Goal: Task Accomplishment & Management: Manage account settings

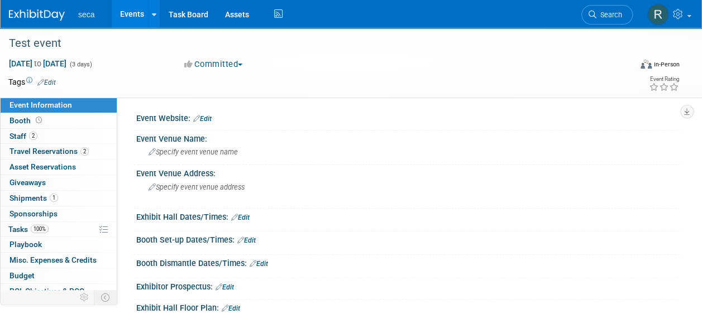
click at [123, 16] on link "Events" at bounding box center [132, 14] width 41 height 28
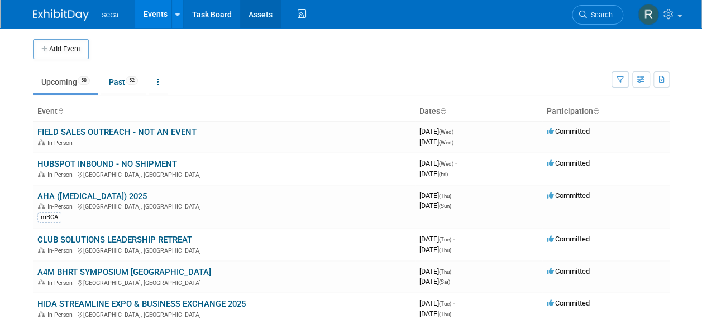
click at [263, 8] on link "Assets" at bounding box center [260, 14] width 41 height 28
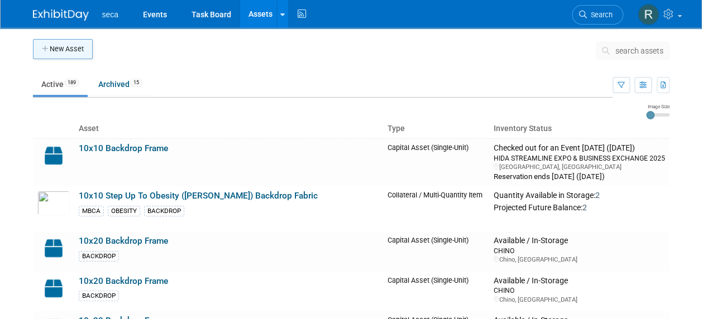
click at [65, 45] on button "New Asset" at bounding box center [63, 49] width 60 height 20
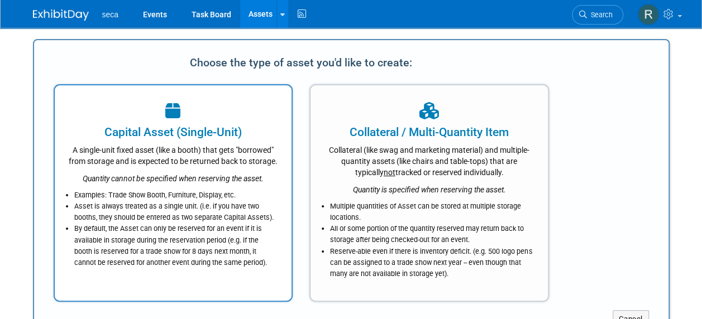
click at [169, 200] on div "Examples: Trade Show Booth, Furniture, Display, etc. Asset is always treated as…" at bounding box center [173, 226] width 209 height 84
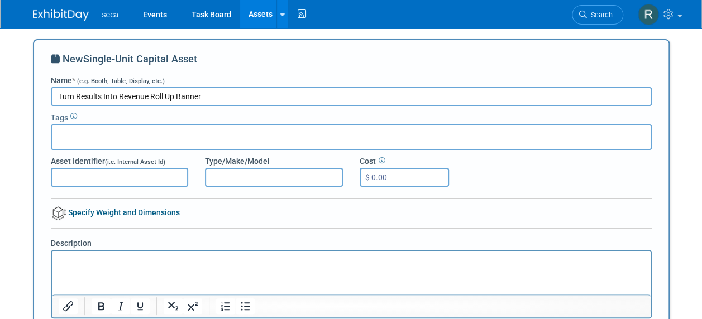
drag, startPoint x: 207, startPoint y: 96, endPoint x: 151, endPoint y: 96, distance: 55.8
click at [151, 96] on input "Turn Results Into Revenue Roll Up Banner" at bounding box center [351, 96] width 601 height 19
drag, startPoint x: 170, startPoint y: 97, endPoint x: 203, endPoint y: 67, distance: 45.1
click at [170, 97] on input "Turn Results Into Revenue Pull screen - Fitness" at bounding box center [351, 96] width 601 height 19
type input "Turn Results Into Revenue Pull Screen - Fitness"
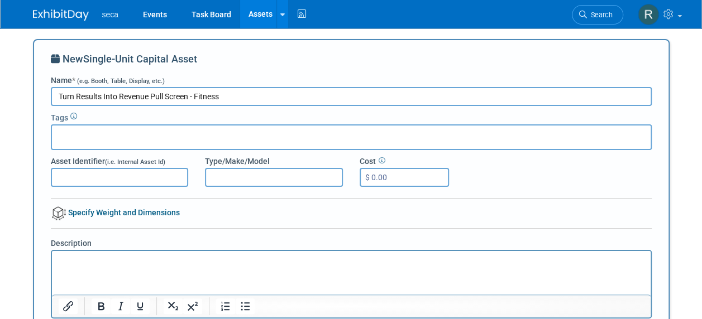
click at [92, 128] on div at bounding box center [351, 138] width 601 height 26
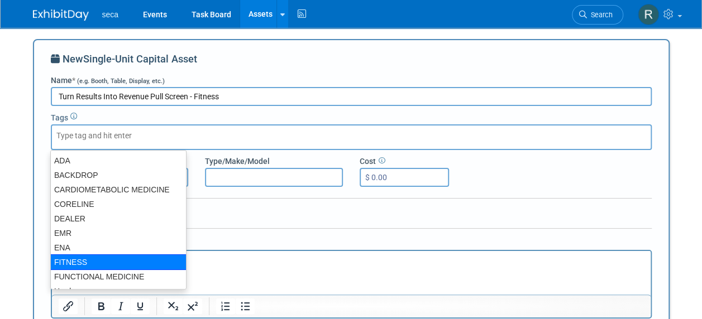
click at [83, 256] on div "FITNESS" at bounding box center [118, 263] width 136 height 16
type input "FITNESS"
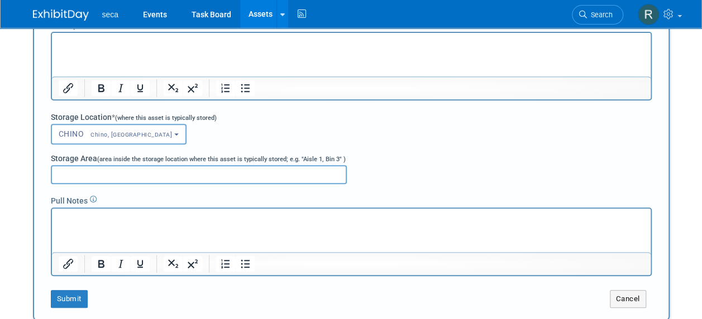
scroll to position [279, 0]
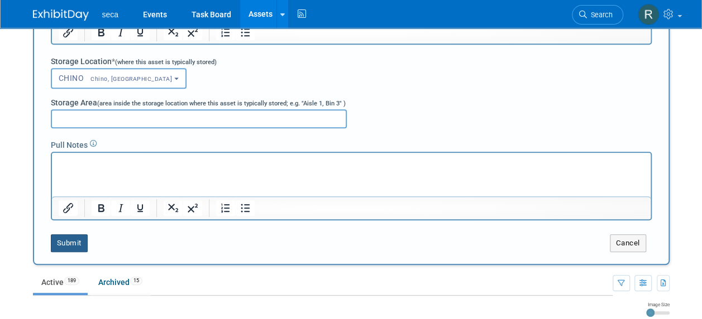
click at [65, 245] on button "Submit" at bounding box center [69, 244] width 37 height 18
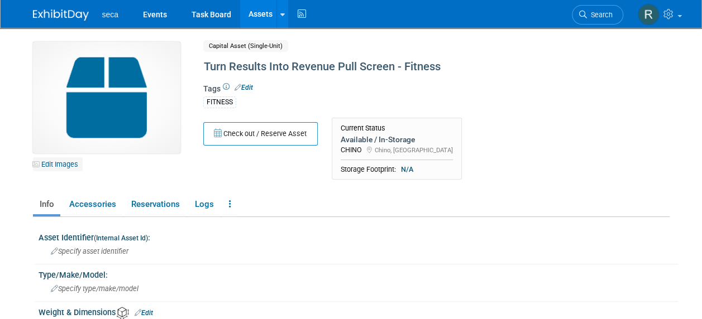
click at [52, 166] on link "Edit Images" at bounding box center [58, 164] width 50 height 14
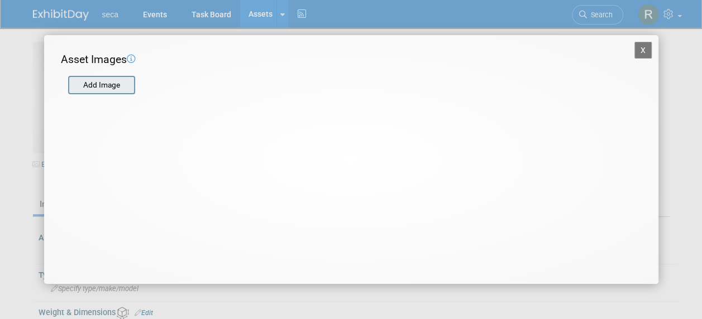
click at [89, 79] on input "file" at bounding box center [67, 85] width 133 height 17
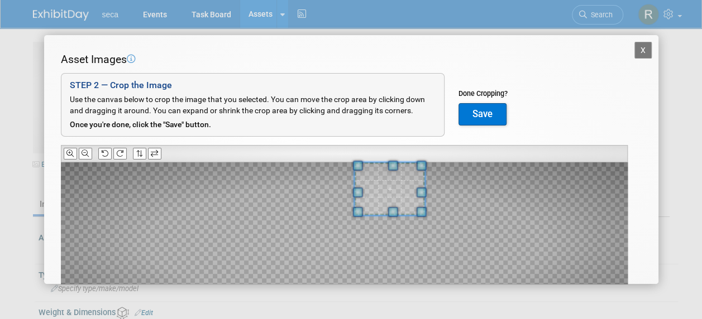
click at [327, 201] on div at bounding box center [344, 242] width 567 height 160
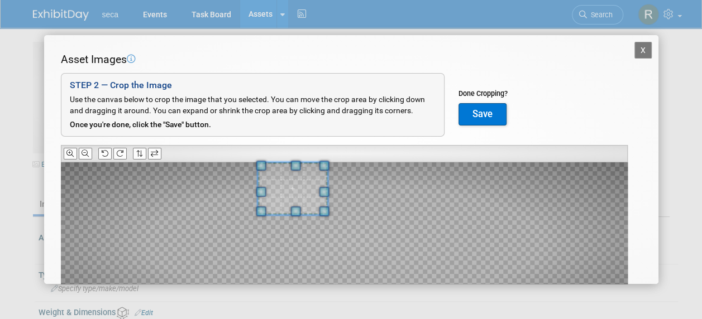
click at [266, 179] on span at bounding box center [292, 188] width 70 height 52
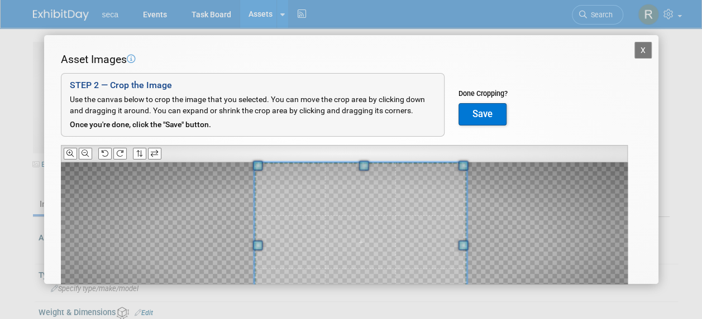
click at [484, 319] on html "seca Events Task Board Assets New Asset Search Assets" at bounding box center [351, 159] width 702 height 319
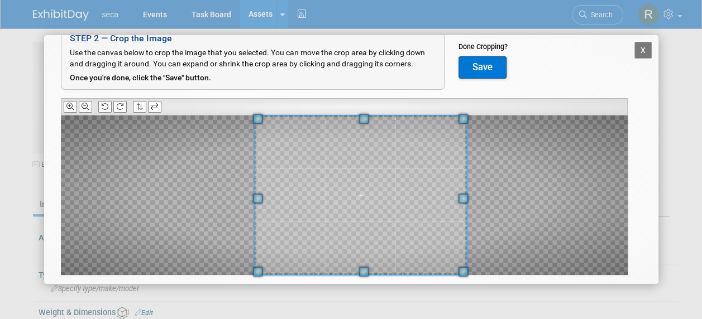
scroll to position [89, 0]
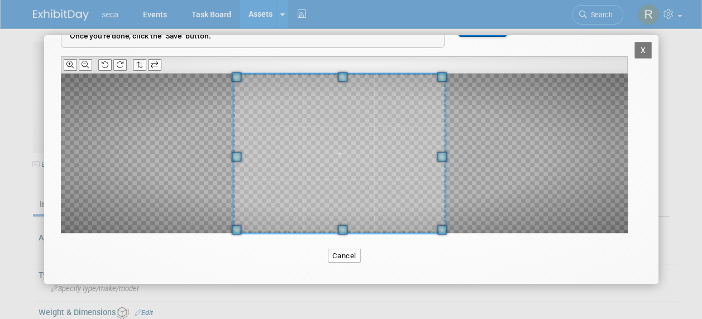
click at [349, 101] on span at bounding box center [339, 154] width 212 height 160
click at [74, 64] on button at bounding box center [70, 65] width 13 height 12
click at [85, 64] on icon at bounding box center [85, 64] width 7 height 7
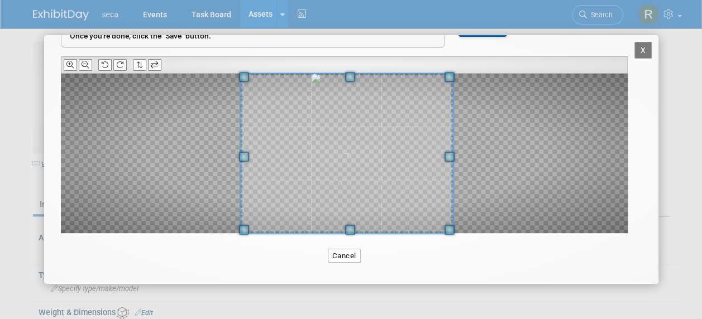
click at [390, 150] on span at bounding box center [346, 154] width 212 height 160
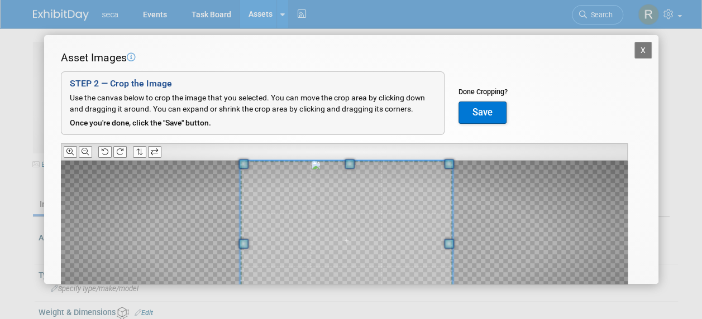
scroll to position [0, 0]
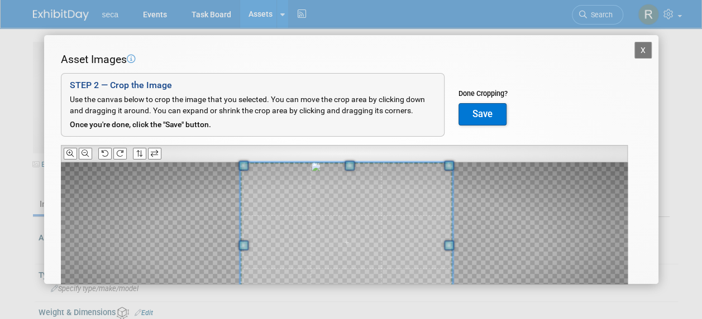
click at [467, 107] on button "Save" at bounding box center [482, 114] width 48 height 22
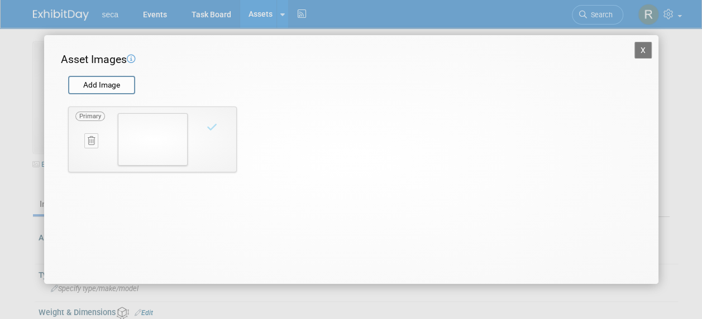
click at [637, 50] on button "X" at bounding box center [643, 50] width 18 height 17
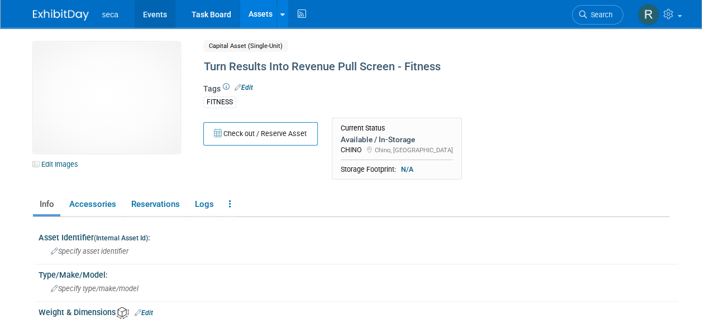
click at [156, 15] on link "Events" at bounding box center [155, 14] width 41 height 28
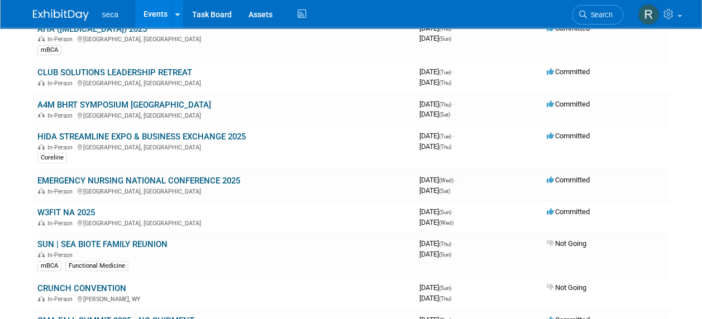
scroll to position [335, 0]
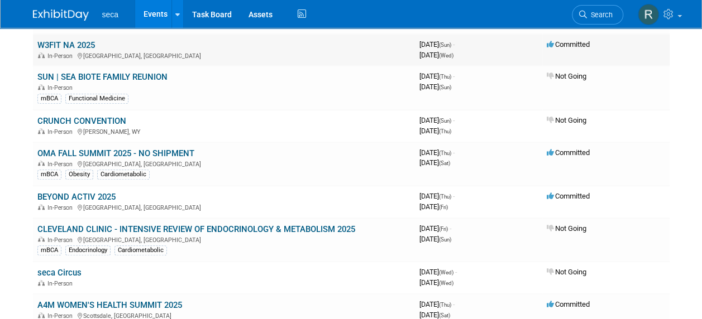
click at [71, 44] on link "W3FIT NA 2025" at bounding box center [66, 45] width 58 height 10
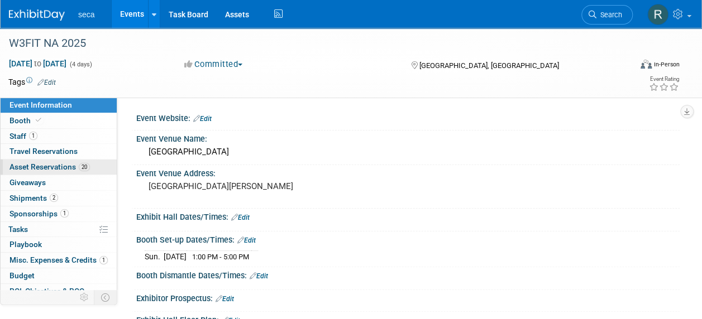
click at [49, 165] on span "Asset Reservations 20" at bounding box center [49, 166] width 80 height 9
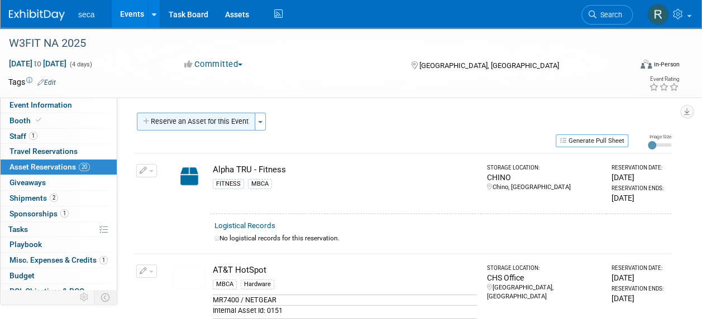
click at [189, 121] on button "Reserve an Asset for this Event" at bounding box center [196, 122] width 118 height 18
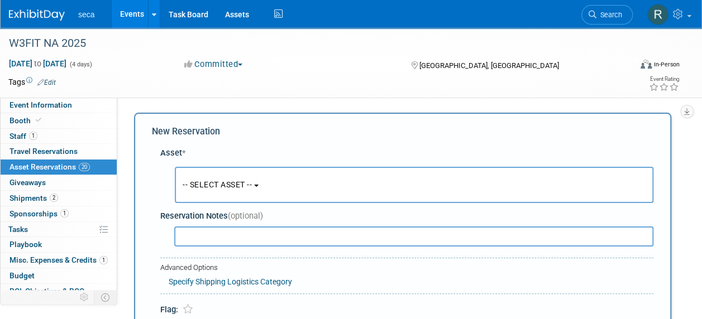
scroll to position [11, 0]
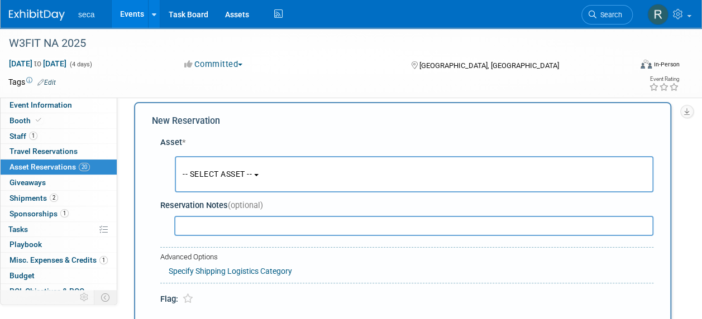
click at [213, 173] on span "-- SELECT ASSET --" at bounding box center [217, 174] width 69 height 9
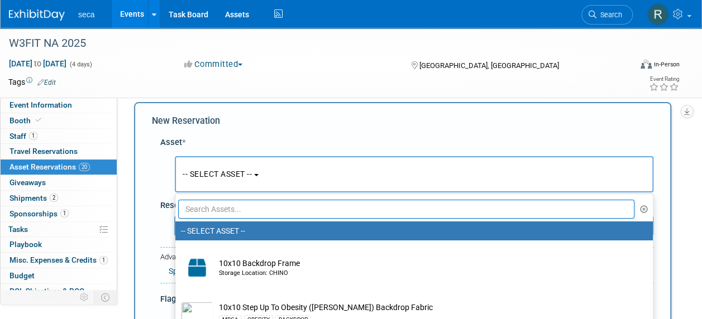
click at [221, 207] on input "text" at bounding box center [406, 209] width 456 height 19
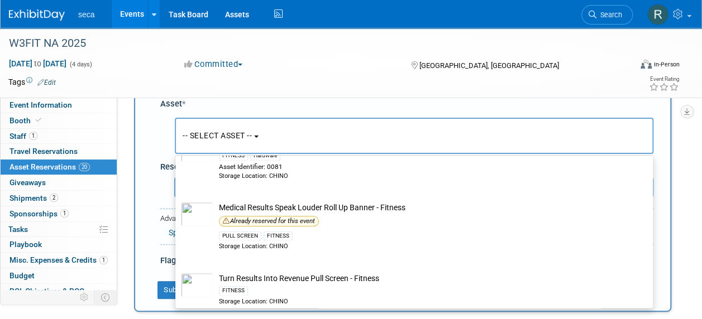
scroll to position [66, 0]
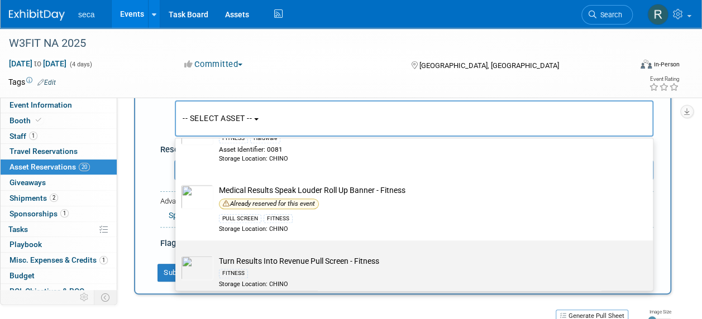
type input "fitness"
click at [237, 256] on td "Turn Results Into Revenue Pull Screen - Fitness FITNESS Storage Location: CHINO" at bounding box center [421, 272] width 417 height 33
click at [177, 251] on input "Turn Results Into Revenue Pull Screen - Fitness FITNESS Storage Location: CHINO" at bounding box center [173, 250] width 7 height 7
select select "10729403"
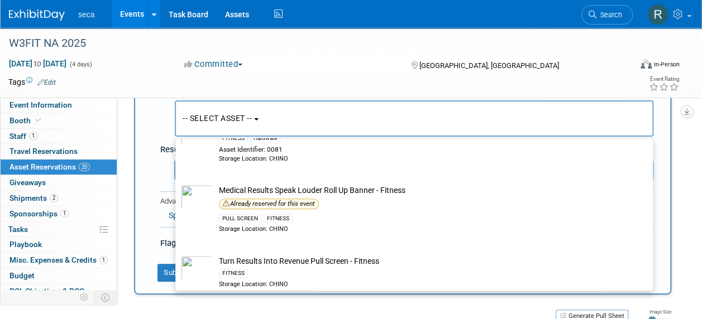
select select "8"
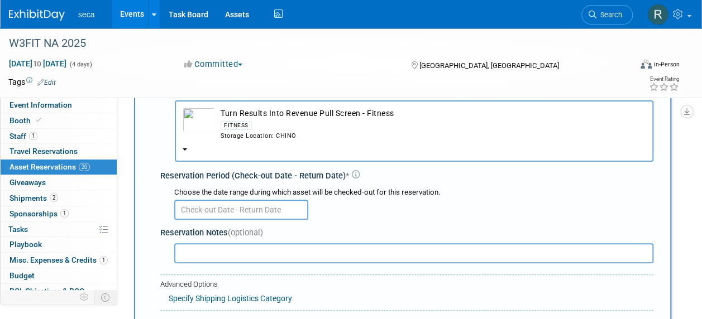
click at [256, 195] on div "Choose the date range during which asset will be checked-out for this reservati…" at bounding box center [413, 193] width 479 height 11
drag, startPoint x: 256, startPoint y: 195, endPoint x: 240, endPoint y: 209, distance: 21.0
click at [240, 209] on input "text" at bounding box center [241, 210] width 134 height 20
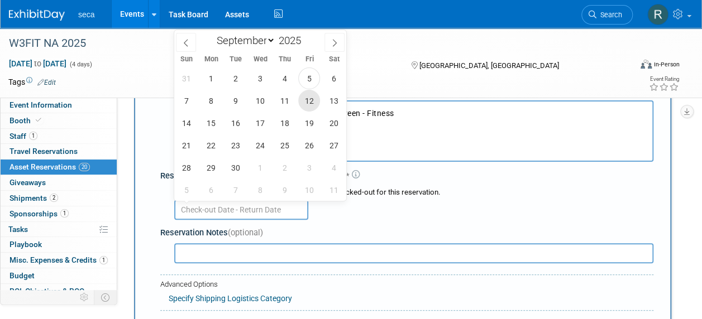
click at [306, 97] on span "12" at bounding box center [309, 101] width 22 height 22
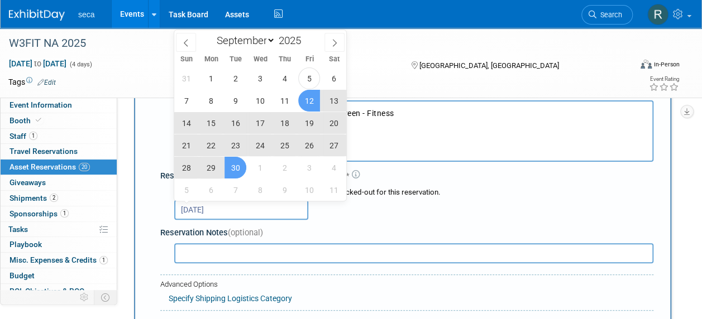
click at [236, 169] on span "30" at bounding box center [235, 168] width 22 height 22
type input "Sep 12, 2025 to Sep 30, 2025"
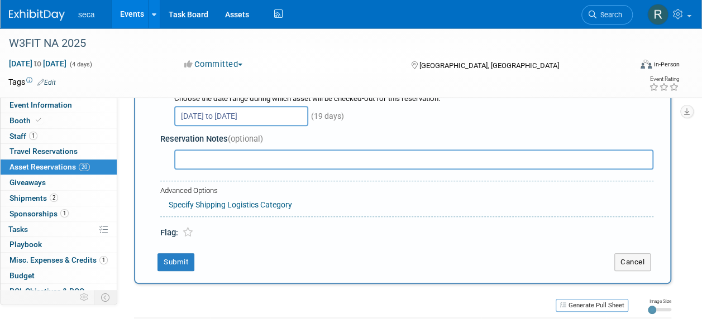
scroll to position [178, 0]
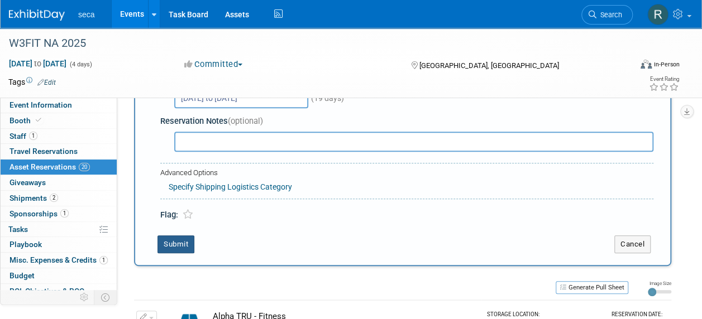
click at [183, 246] on button "Submit" at bounding box center [175, 245] width 37 height 18
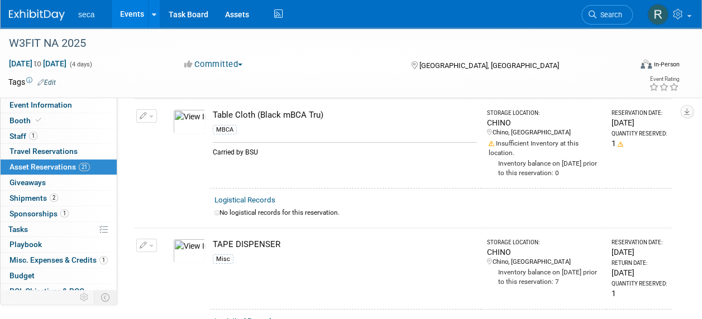
scroll to position [2379, 0]
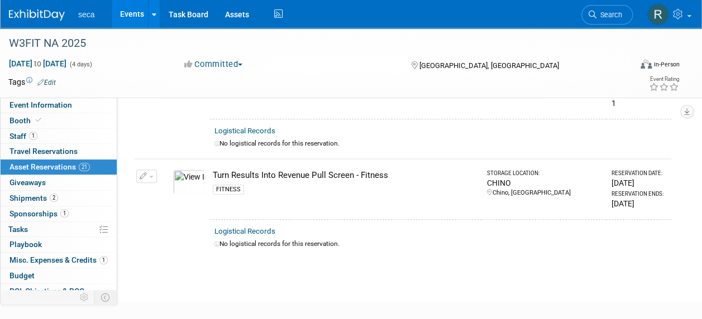
click at [127, 17] on link "Events" at bounding box center [132, 14] width 41 height 28
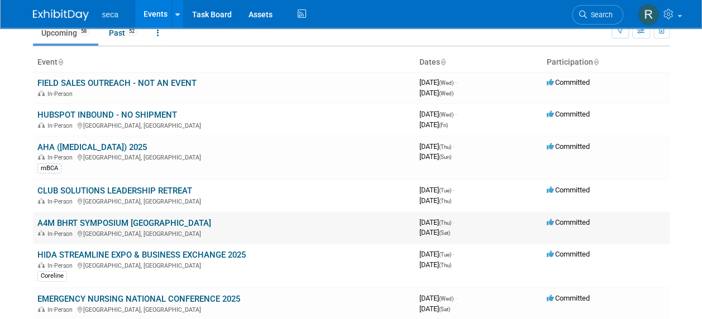
scroll to position [112, 0]
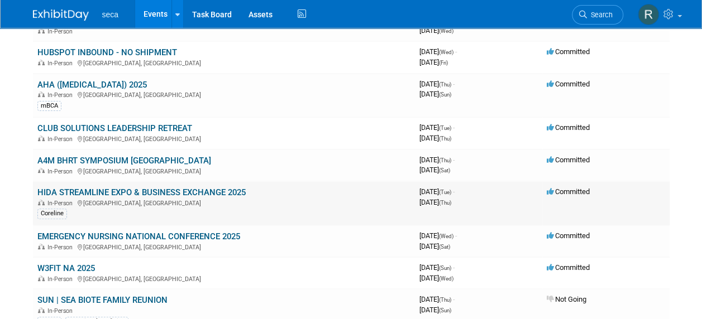
click at [74, 191] on link "HIDA STREAMLINE EXPO & BUSINESS EXCHANGE 2025" at bounding box center [141, 193] width 208 height 10
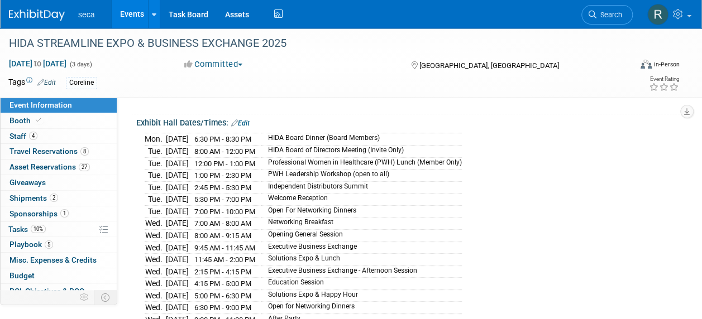
scroll to position [112, 0]
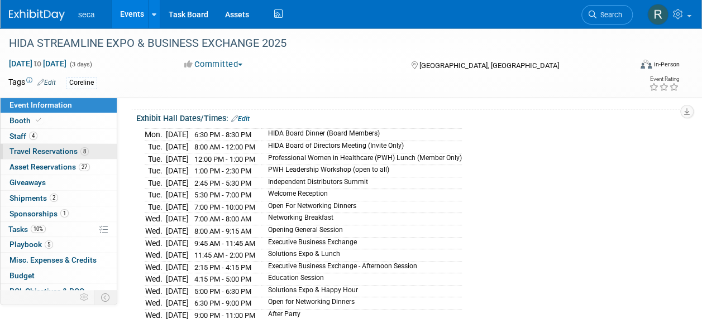
click at [36, 151] on span "Travel Reservations 8" at bounding box center [48, 151] width 79 height 9
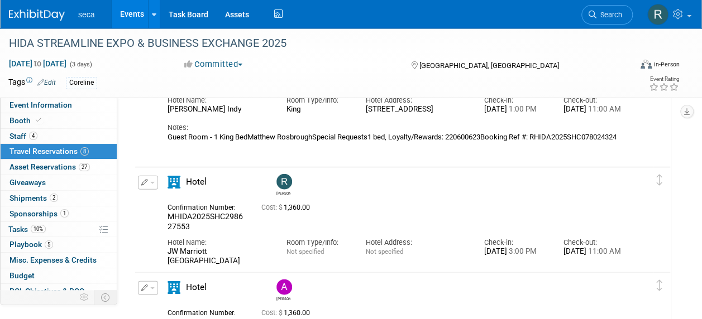
scroll to position [1228, 0]
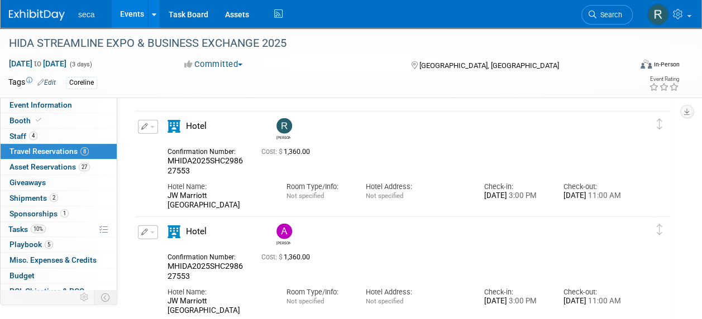
click at [147, 126] on button "button" at bounding box center [148, 127] width 20 height 14
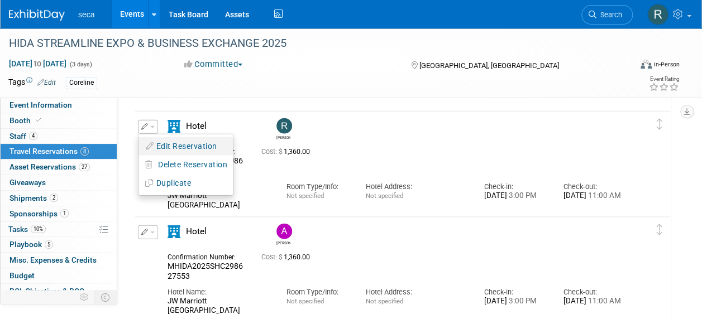
click at [187, 143] on button "Edit Reservation" at bounding box center [185, 146] width 94 height 16
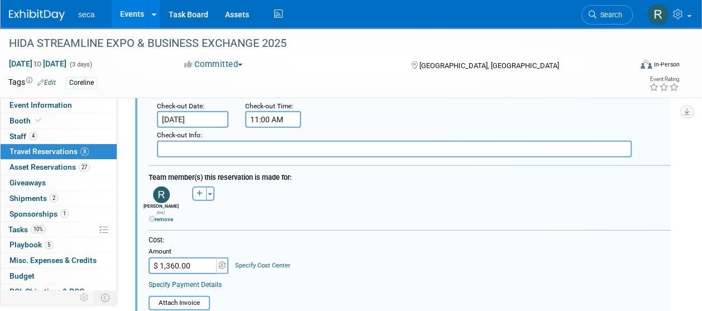
scroll to position [1548, 0]
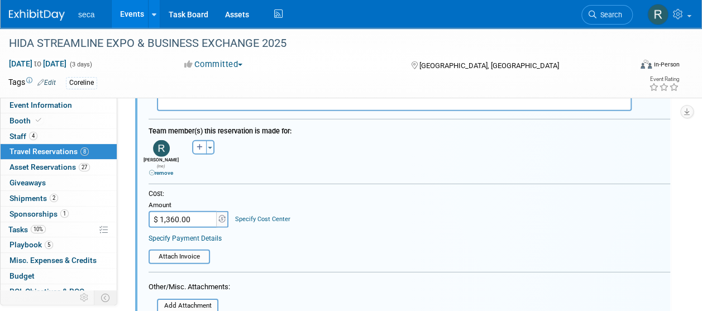
click at [166, 170] on link "remove" at bounding box center [161, 173] width 24 height 6
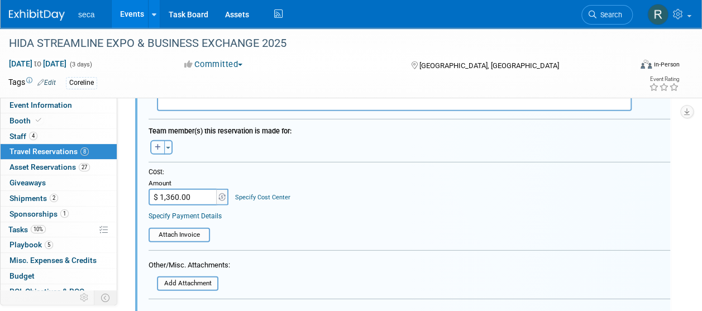
click at [160, 148] on icon "button" at bounding box center [158, 147] width 6 height 7
select select
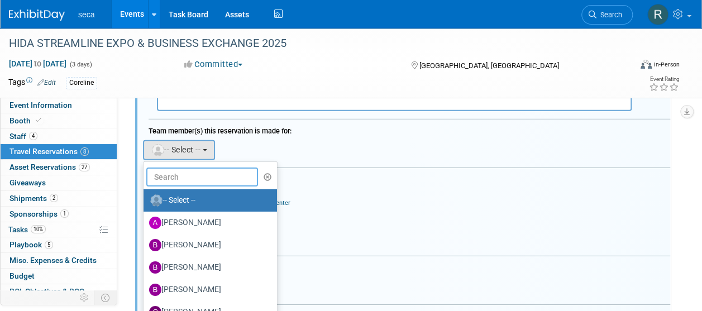
click at [184, 173] on input "text" at bounding box center [202, 177] width 112 height 19
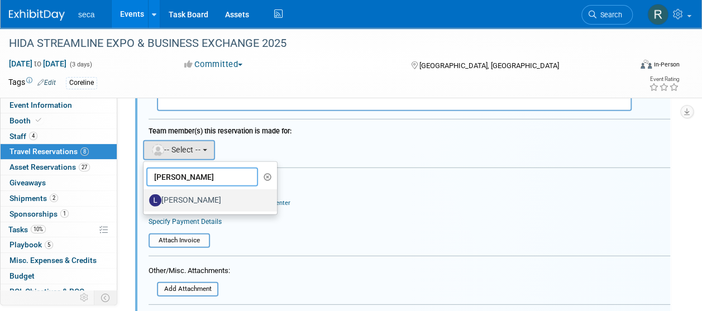
type input "lyn"
click at [178, 199] on label "Lyndsey Nunez" at bounding box center [207, 201] width 117 height 18
click at [145, 199] on input "Lyndsey Nunez" at bounding box center [141, 198] width 7 height 7
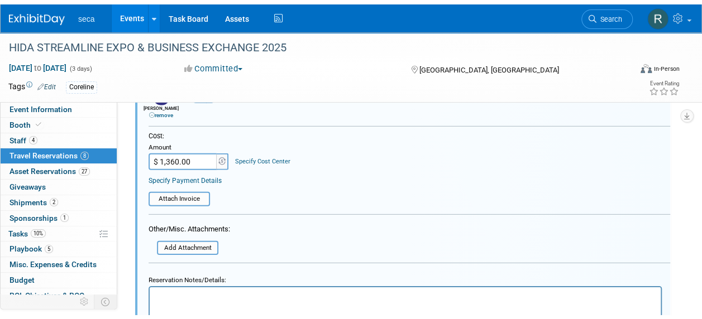
scroll to position [1771, 0]
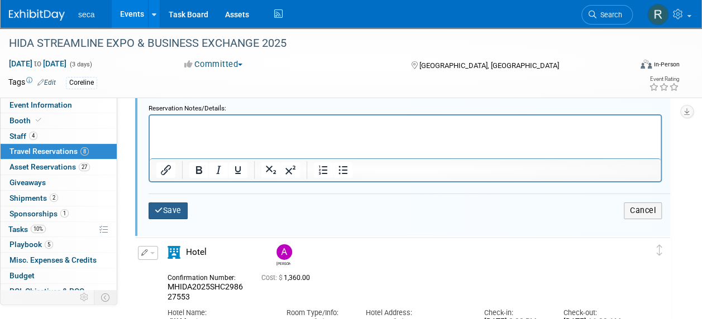
click at [165, 204] on button "Save" at bounding box center [168, 211] width 39 height 16
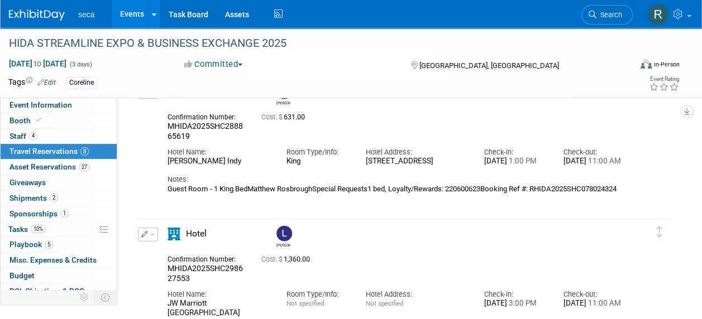
scroll to position [1122, 0]
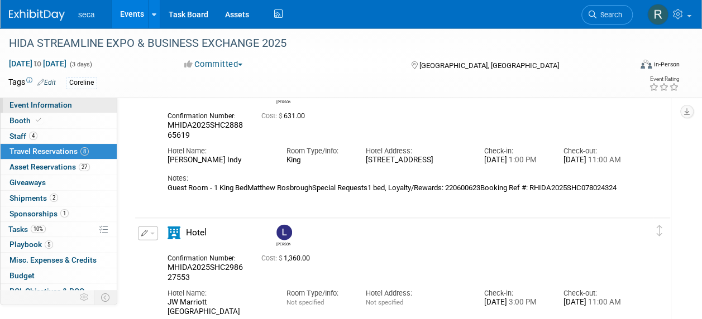
click at [35, 102] on span "Event Information" at bounding box center [40, 105] width 63 height 9
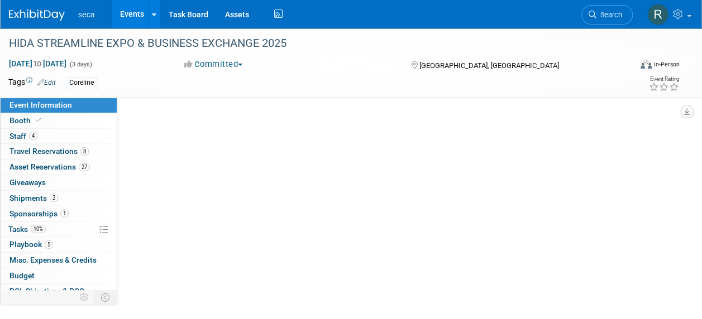
scroll to position [0, 0]
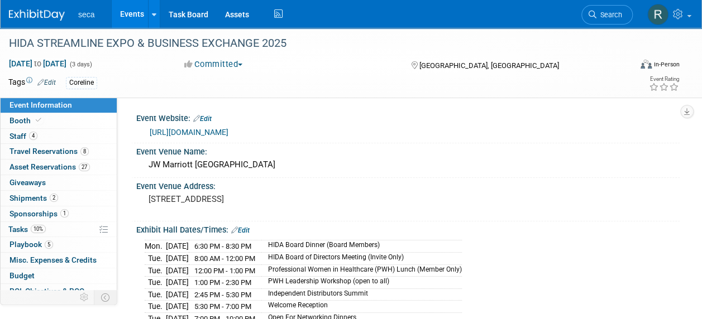
click at [133, 12] on link "Events" at bounding box center [132, 14] width 41 height 28
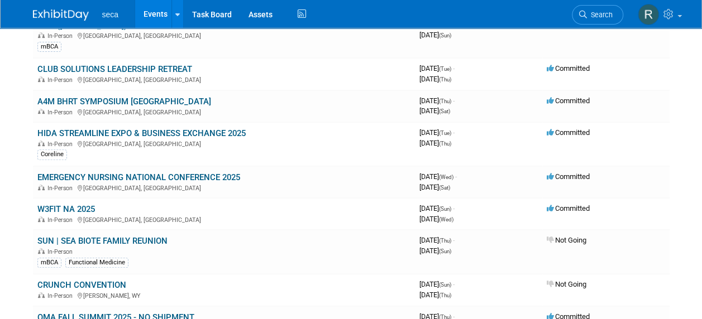
scroll to position [223, 0]
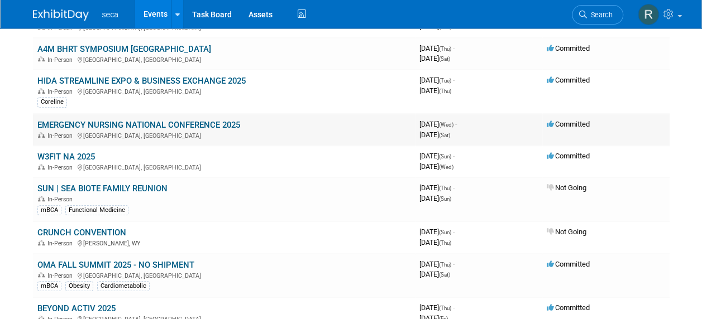
click at [117, 124] on link "EMERGENCY NURSING NATIONAL CONFERENCE 2025" at bounding box center [138, 125] width 203 height 10
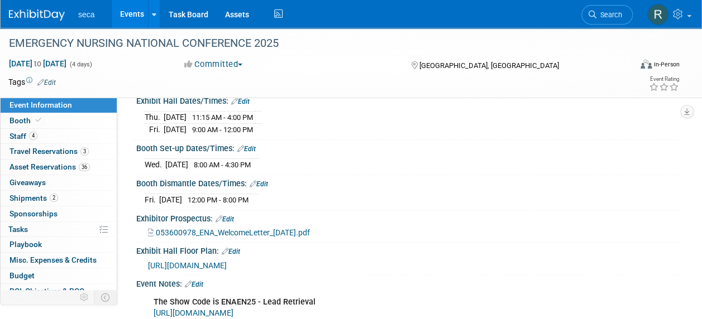
scroll to position [112, 0]
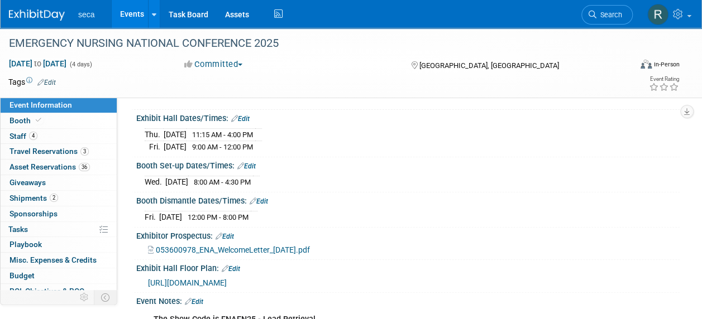
click at [254, 246] on span "053600978_ENA_WelcomeLetter_[DATE].pdf" at bounding box center [233, 250] width 154 height 9
click at [30, 135] on span "4" at bounding box center [33, 136] width 8 height 8
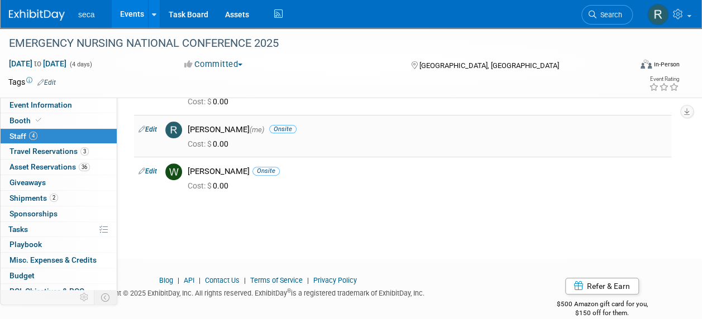
scroll to position [56, 0]
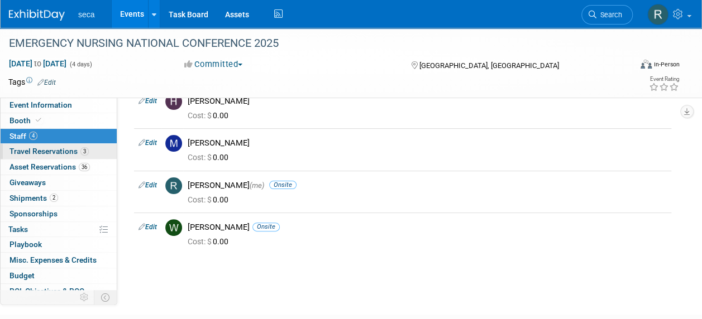
click at [51, 147] on span "Travel Reservations 3" at bounding box center [48, 151] width 79 height 9
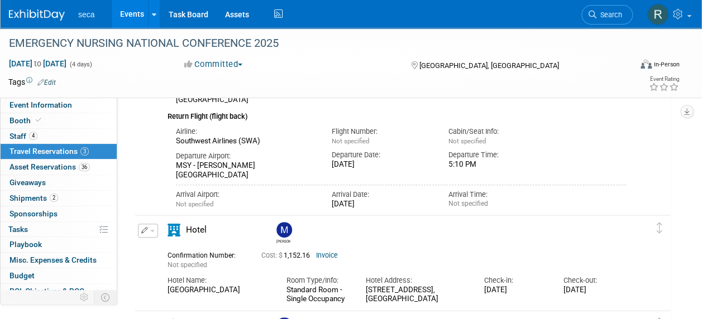
scroll to position [223, 0]
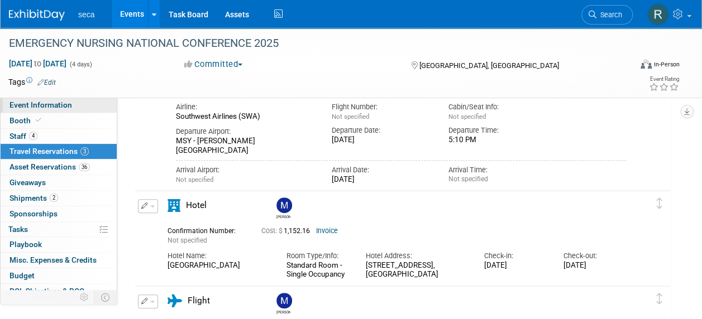
click at [61, 106] on span "Event Information" at bounding box center [40, 105] width 63 height 9
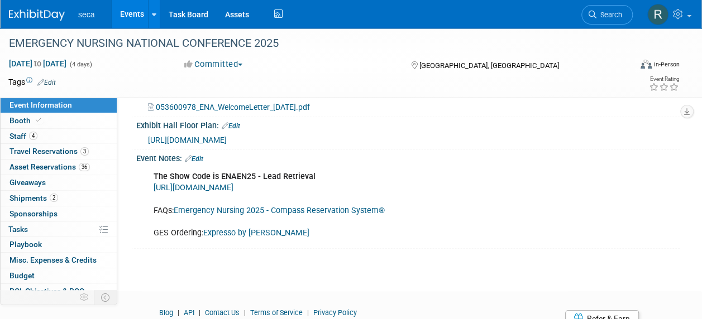
scroll to position [279, 0]
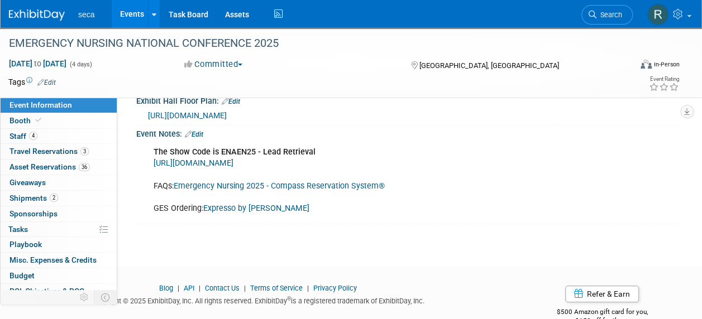
click at [228, 181] on link "Emergency Nursing 2025 - Compass Reservation System®" at bounding box center [279, 185] width 211 height 9
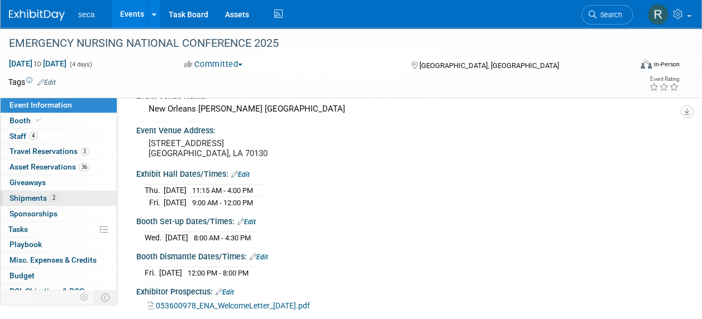
scroll to position [37, 0]
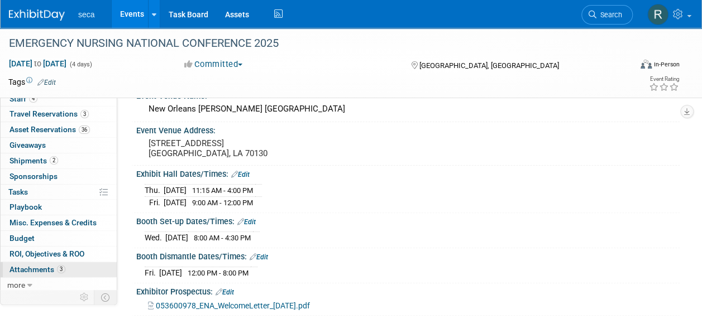
click at [45, 262] on link "3 Attachments 3" at bounding box center [59, 269] width 116 height 15
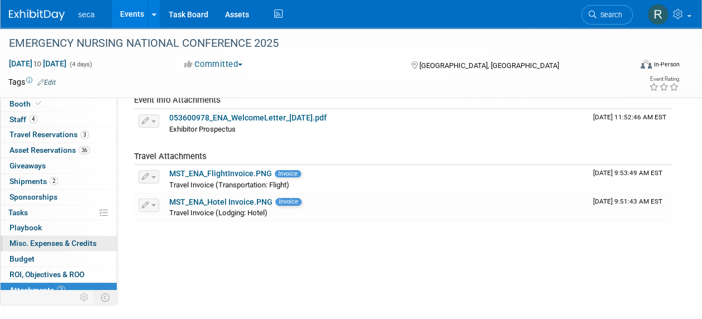
scroll to position [0, 0]
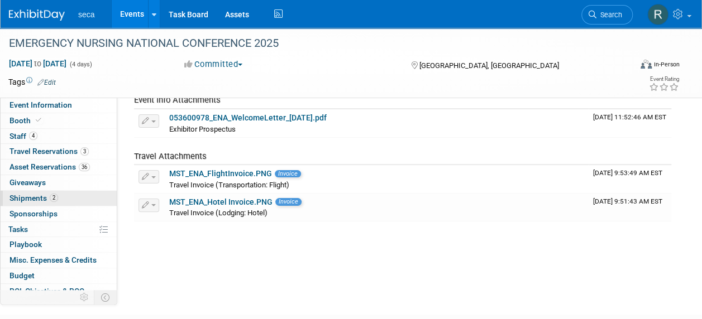
click at [55, 194] on span "Shipments 2" at bounding box center [33, 198] width 49 height 9
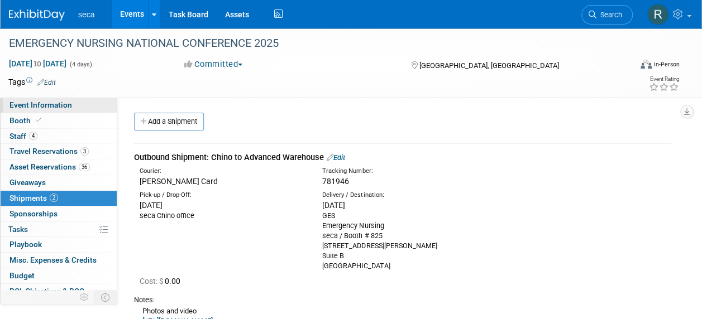
click at [54, 102] on span "Event Information" at bounding box center [40, 105] width 63 height 9
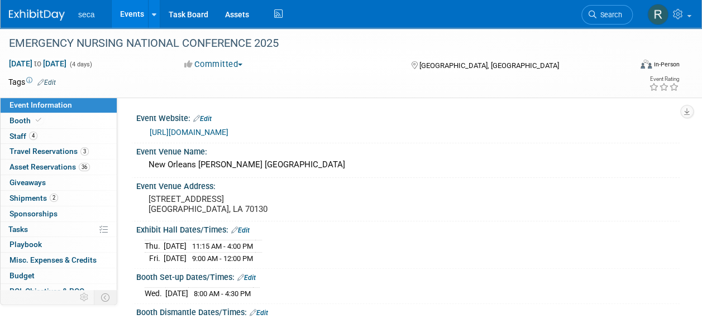
click at [126, 12] on link "Events" at bounding box center [132, 14] width 41 height 28
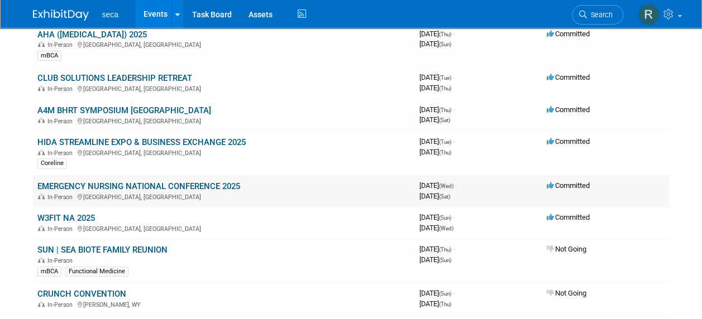
scroll to position [168, 0]
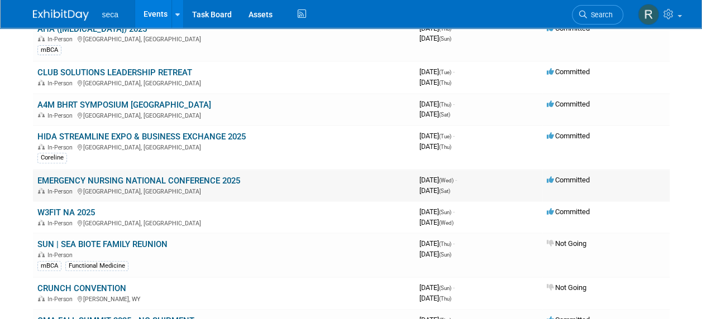
click at [94, 178] on link "EMERGENCY NURSING NATIONAL CONFERENCE 2025" at bounding box center [138, 181] width 203 height 10
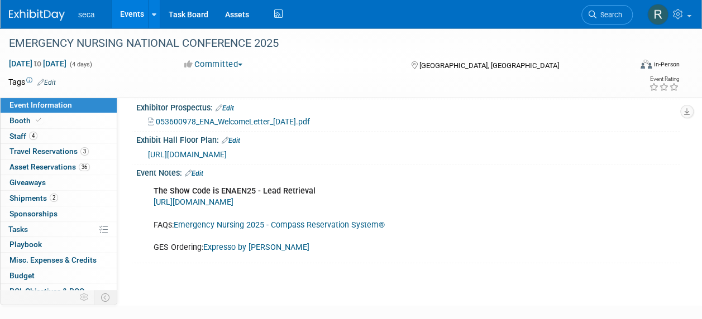
scroll to position [223, 0]
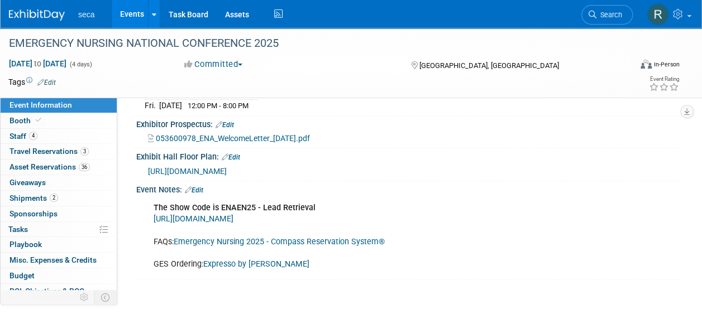
click at [198, 189] on link "Edit" at bounding box center [194, 191] width 18 height 8
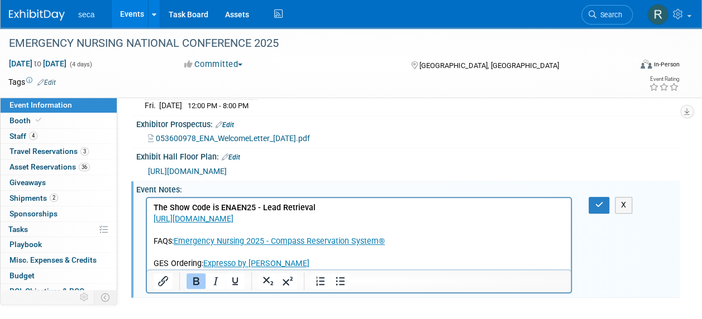
scroll to position [0, 0]
click at [290, 263] on p "The Show Code is ENAEN25 - Lead Retrieval [URL][DOMAIN_NAME] FAQs: Emergency Nu…" at bounding box center [359, 236] width 411 height 67
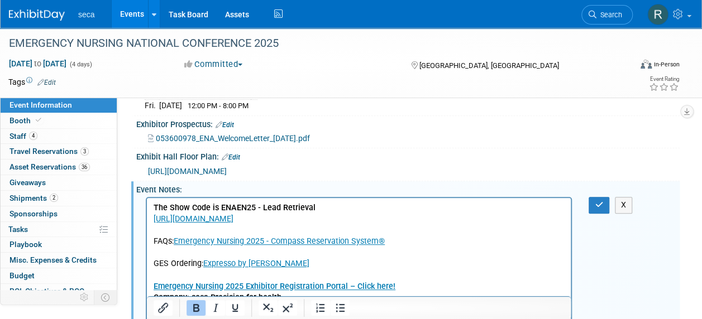
scroll to position [249, 0]
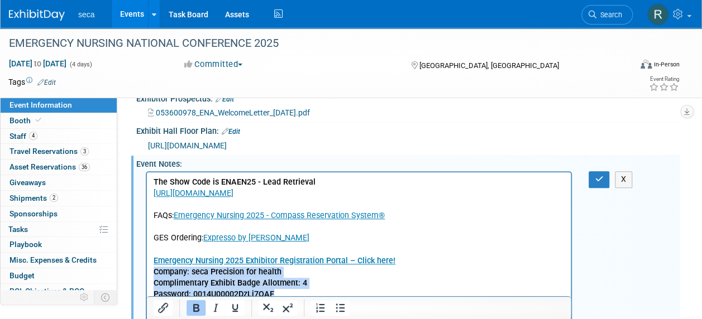
drag, startPoint x: 284, startPoint y: 295, endPoint x: 147, endPoint y: 272, distance: 138.2
click at [147, 272] on html "The Show Code is ENAEN25 - Lead Retrieval [URL][DOMAIN_NAME] FAQs: Emergency Nu…" at bounding box center [359, 237] width 424 height 128
click at [193, 312] on icon "Bold" at bounding box center [195, 308] width 13 height 13
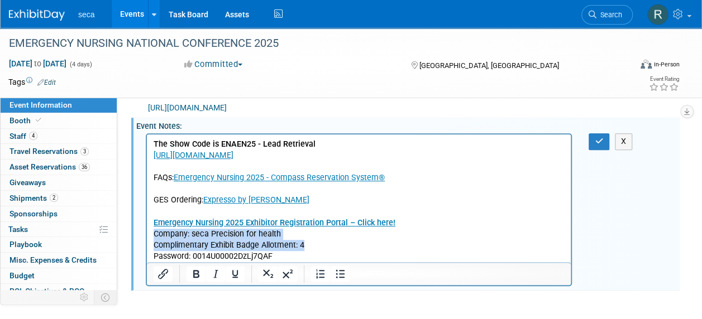
scroll to position [305, 0]
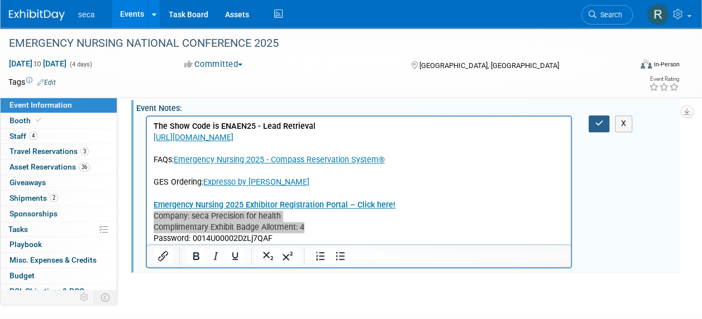
click at [596, 124] on button "button" at bounding box center [599, 124] width 21 height 16
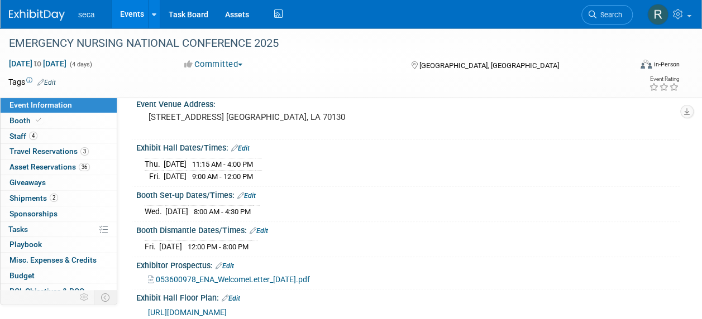
scroll to position [82, 0]
